Goal: Find specific page/section: Find specific page/section

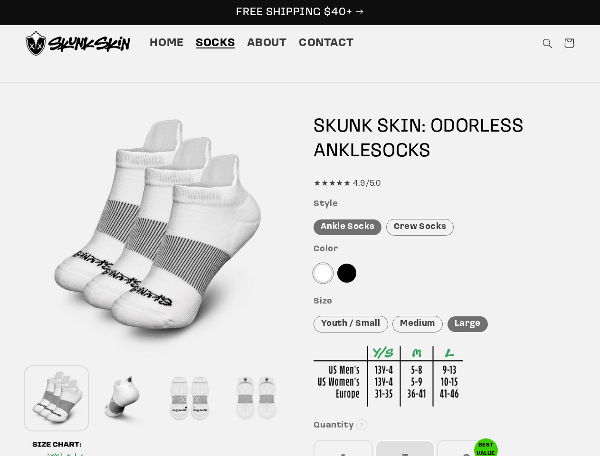
click at [300, 228] on div "Features Skunk Skin Odorless Ankle Tab Socks: the best socks for sweaty, nasty …" at bounding box center [300, 406] width 598 height 609
click at [547, 43] on icon "Search" at bounding box center [547, 43] width 10 height 10
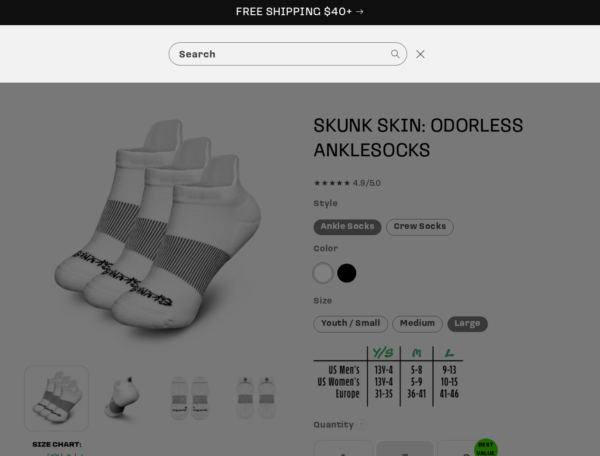
click at [548, 55] on div "Search" at bounding box center [300, 53] width 600 height 57
click at [0, 54] on div "Search" at bounding box center [0, 54] width 0 height 0
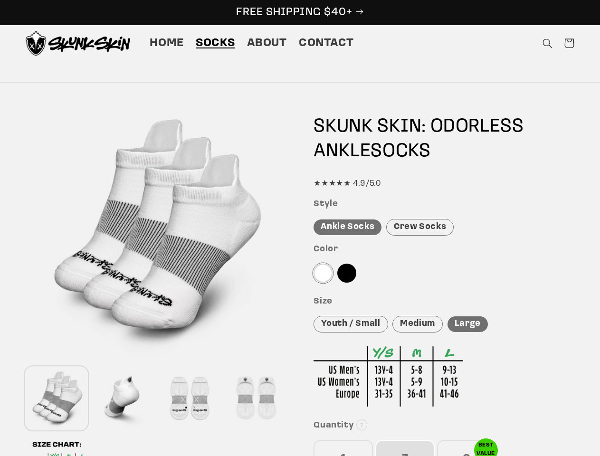
click at [123, 398] on div at bounding box center [123, 398] width 62 height 63
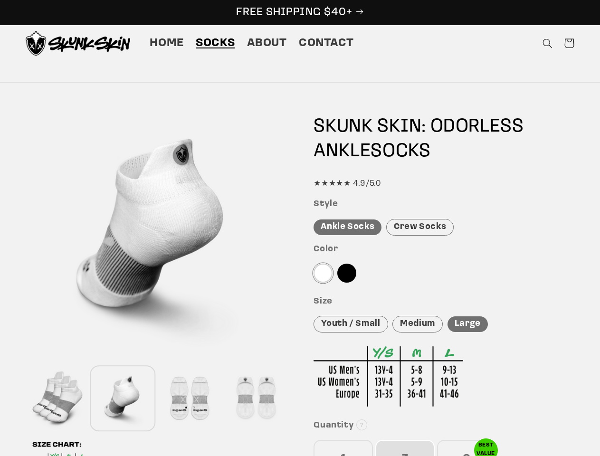
click at [189, 398] on div at bounding box center [189, 398] width 62 height 63
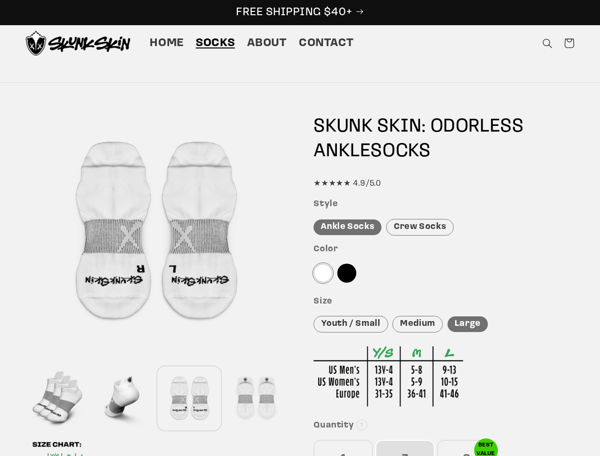
click at [255, 398] on div at bounding box center [256, 398] width 62 height 63
